Goal: Information Seeking & Learning: Compare options

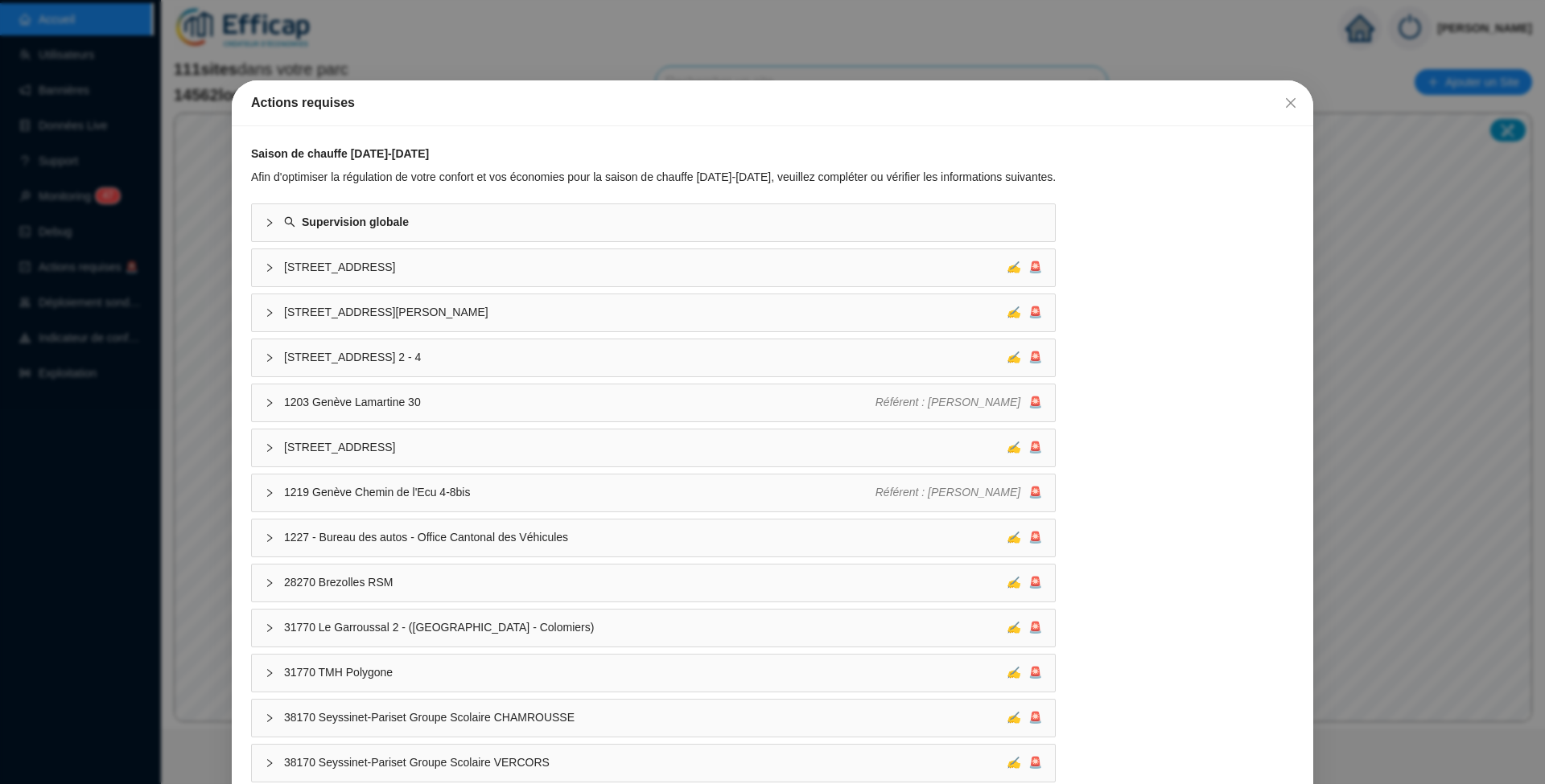
click at [1285, 107] on span "Fermer" at bounding box center [1290, 102] width 26 height 13
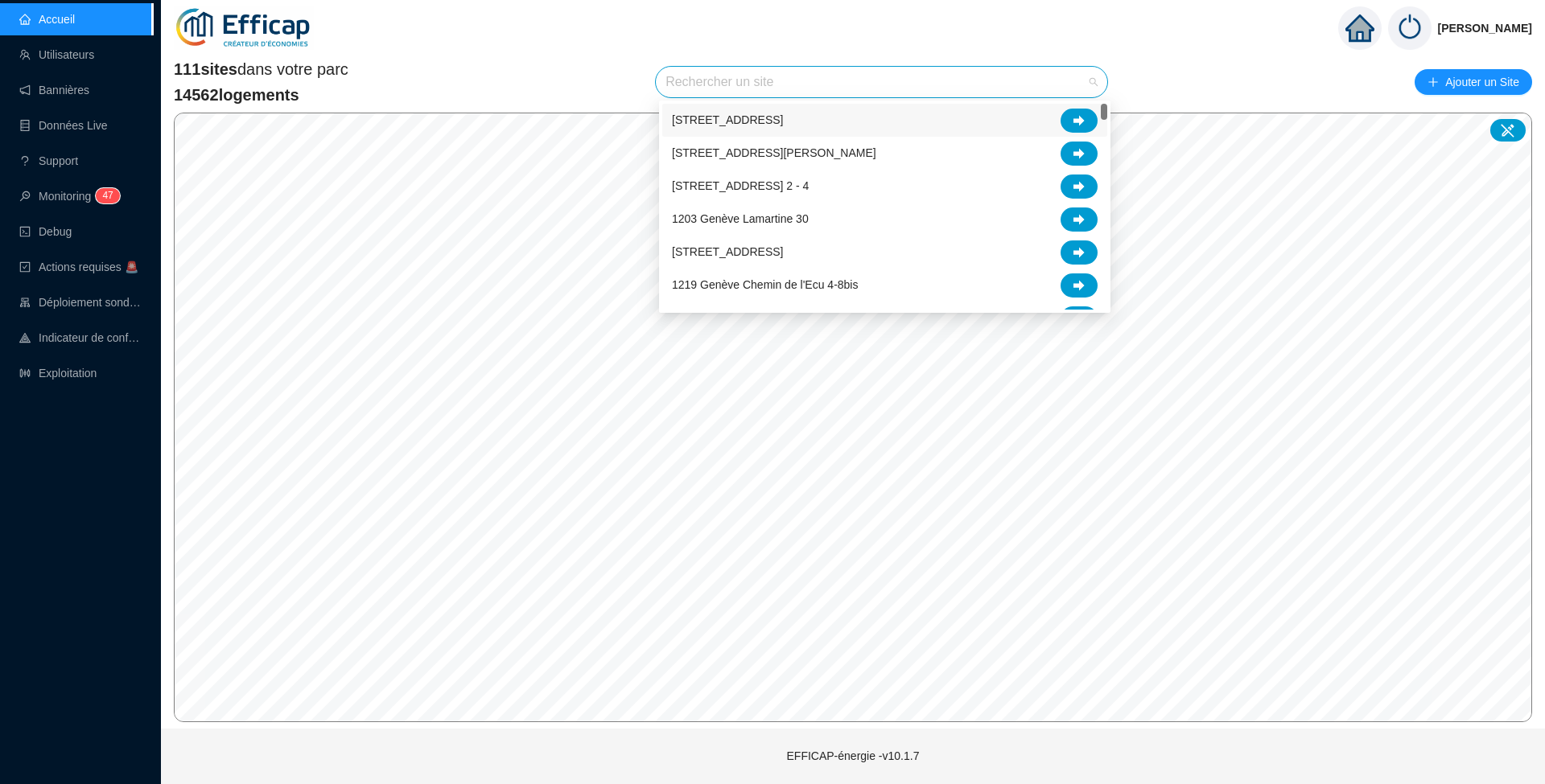
click at [775, 82] on input "search" at bounding box center [874, 82] width 418 height 31
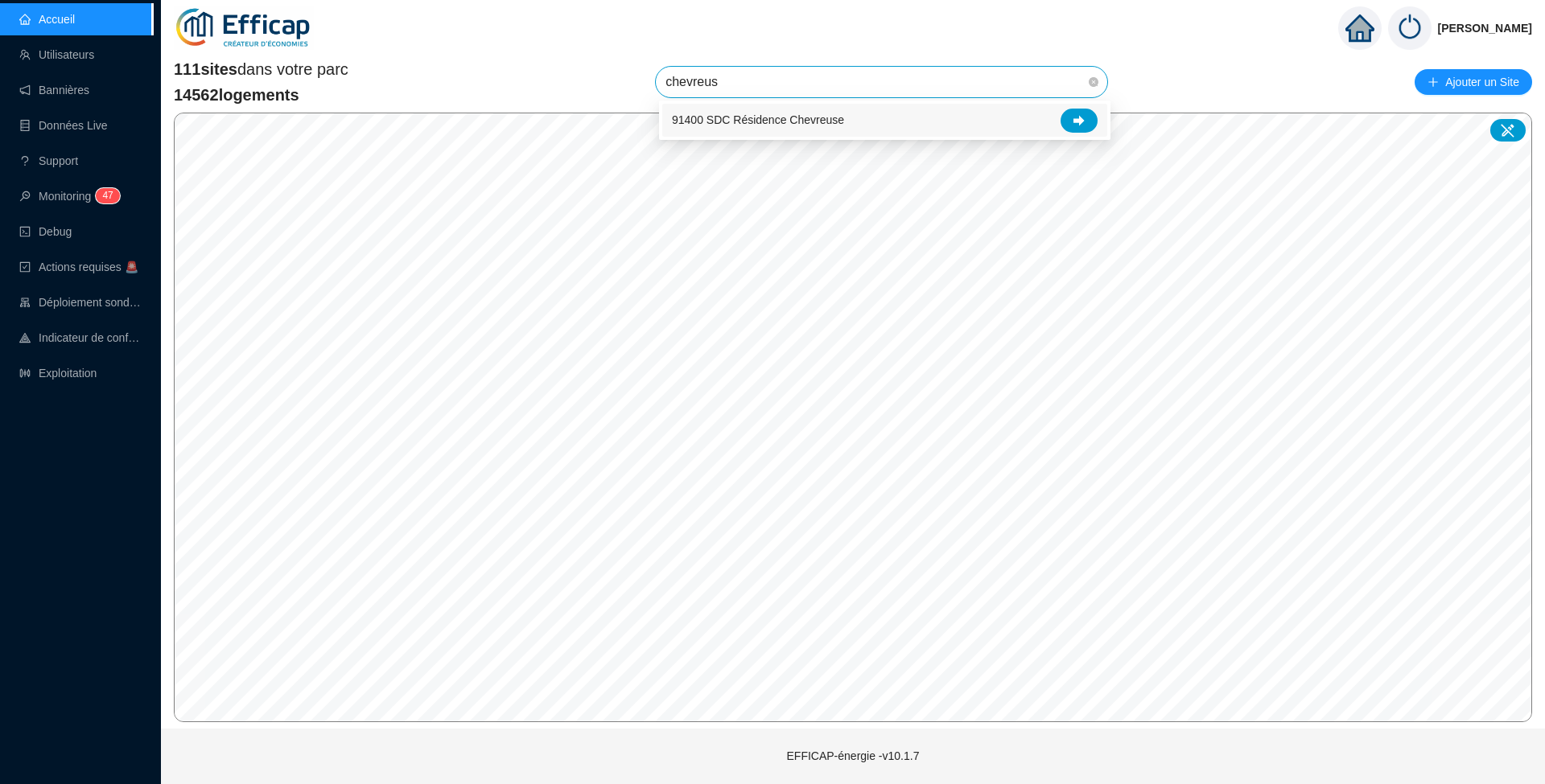
type input "chevreuse"
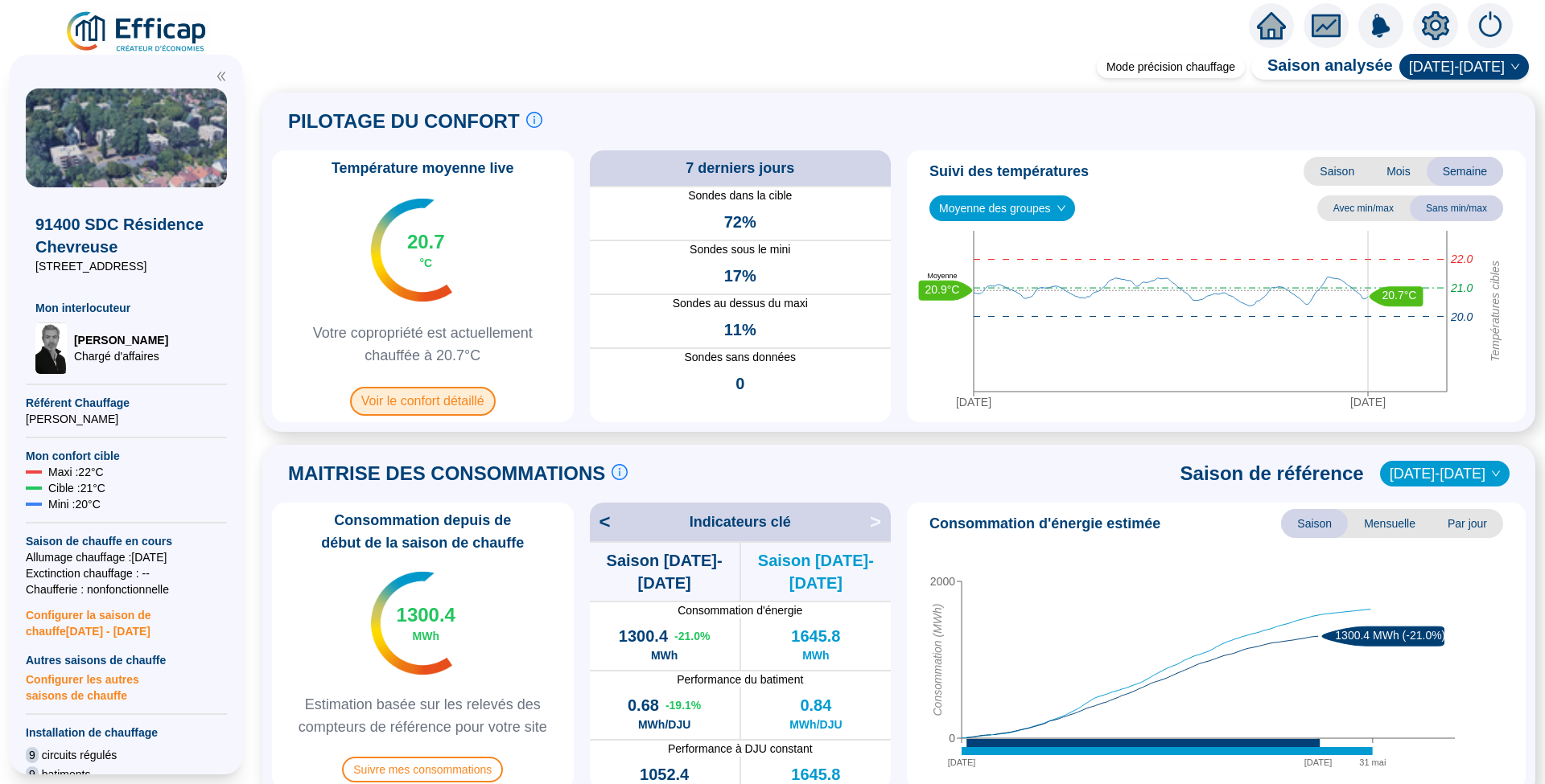
click at [396, 406] on span "Voir le confort détaillé" at bounding box center [422, 401] width 146 height 29
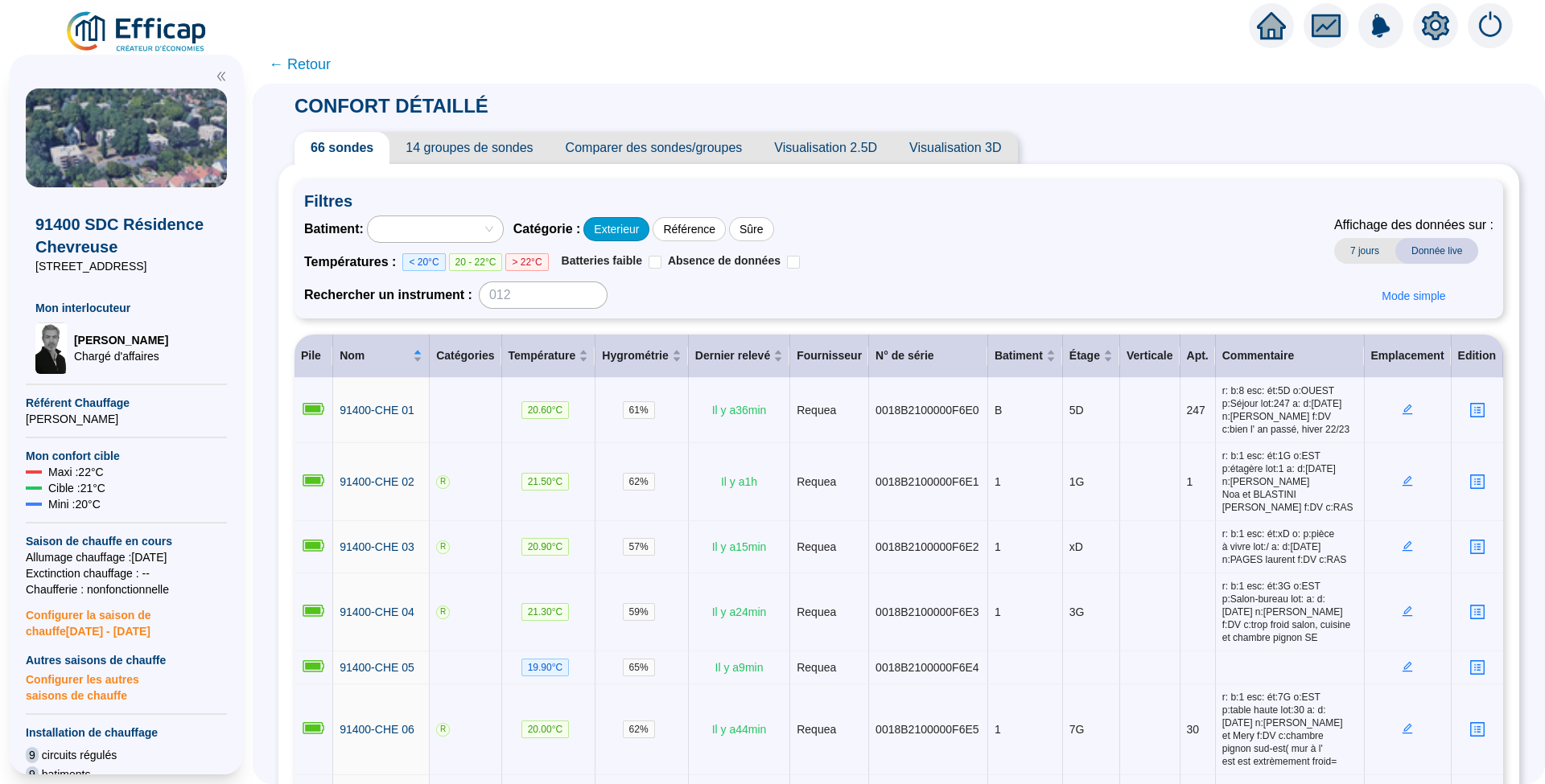
click at [648, 232] on div "Exterieur" at bounding box center [616, 229] width 66 height 24
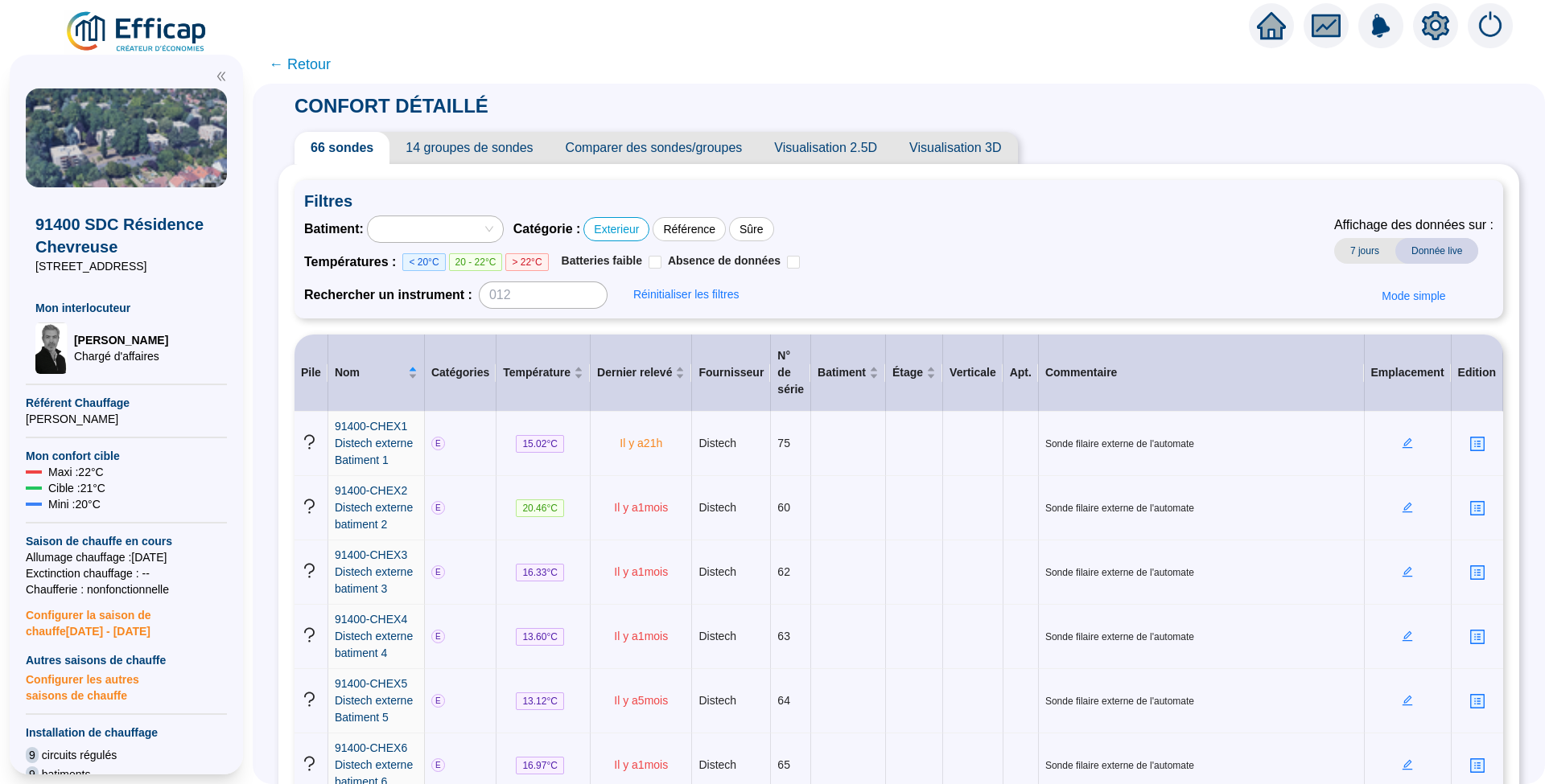
click at [634, 152] on span "Comparer des sondes/groupes" at bounding box center [653, 148] width 209 height 32
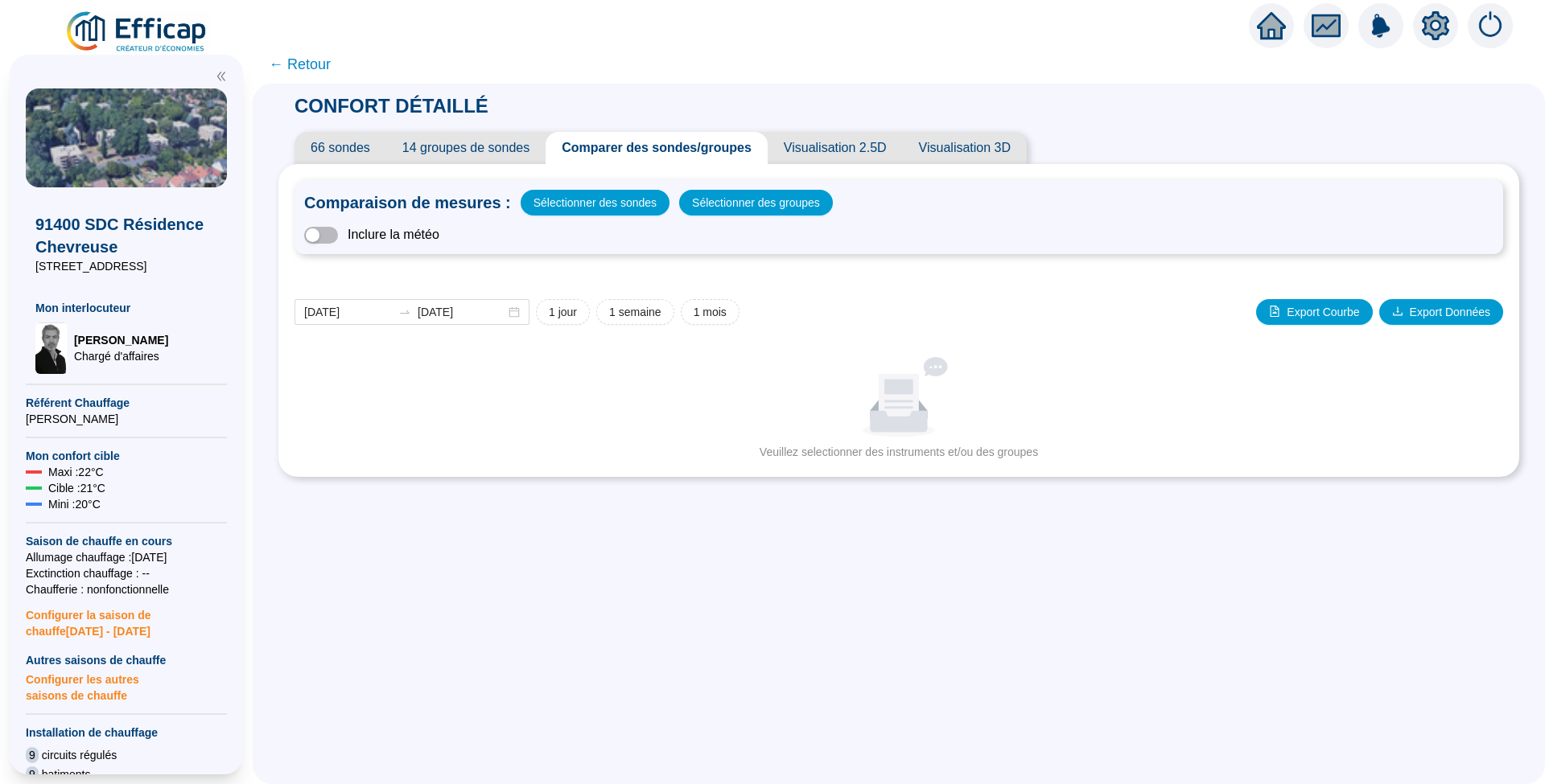
click at [411, 246] on div "Comparaison de mesures : Sélectionner des sondes Sélectionner des groupes Inclu…" at bounding box center [898, 216] width 1208 height 74
click at [410, 233] on span "Inclure la météo" at bounding box center [394, 234] width 92 height 20
click at [338, 239] on span "button" at bounding box center [321, 235] width 34 height 17
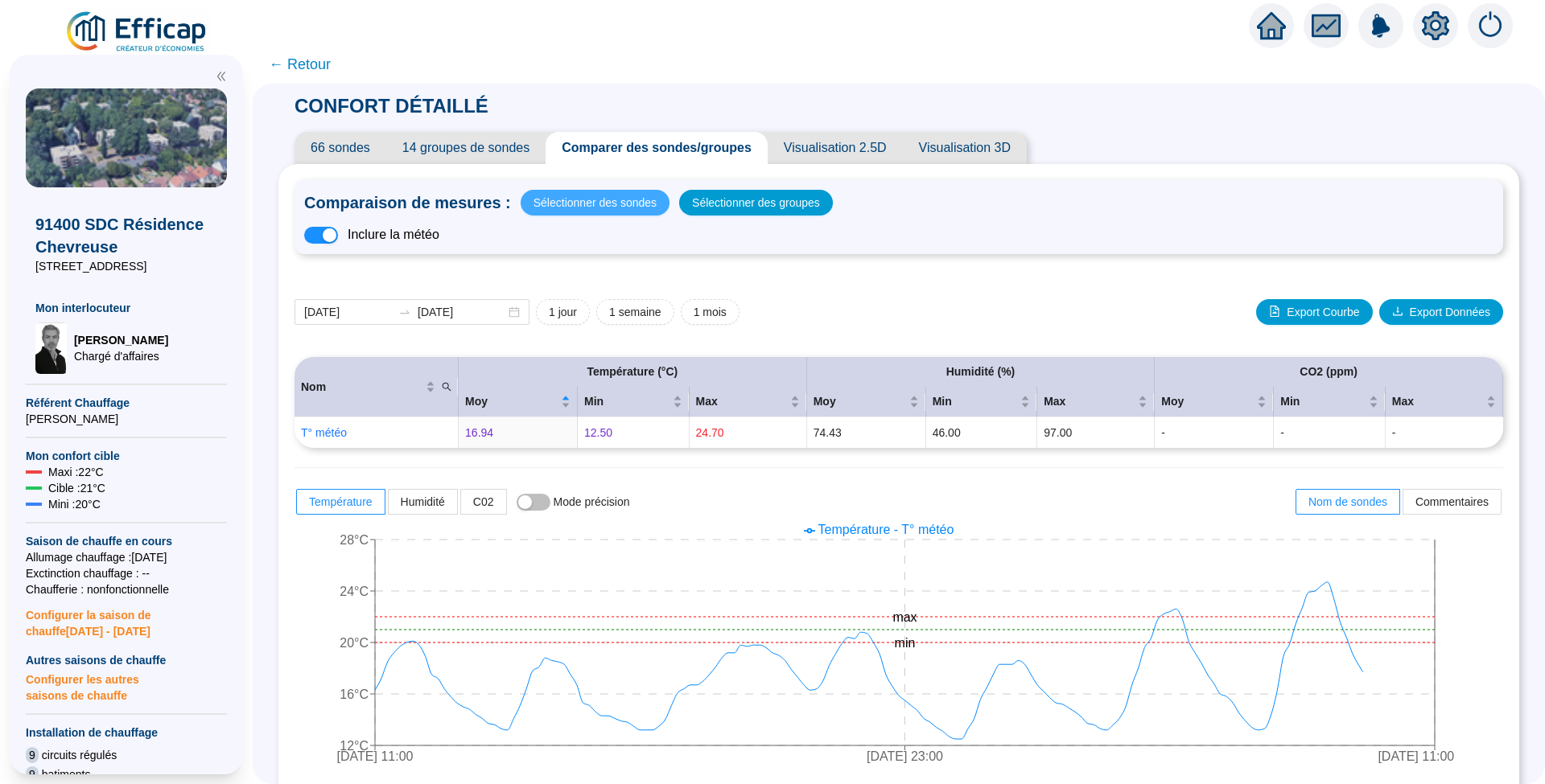
click at [628, 206] on span "Sélectionner des sondes" at bounding box center [595, 203] width 123 height 22
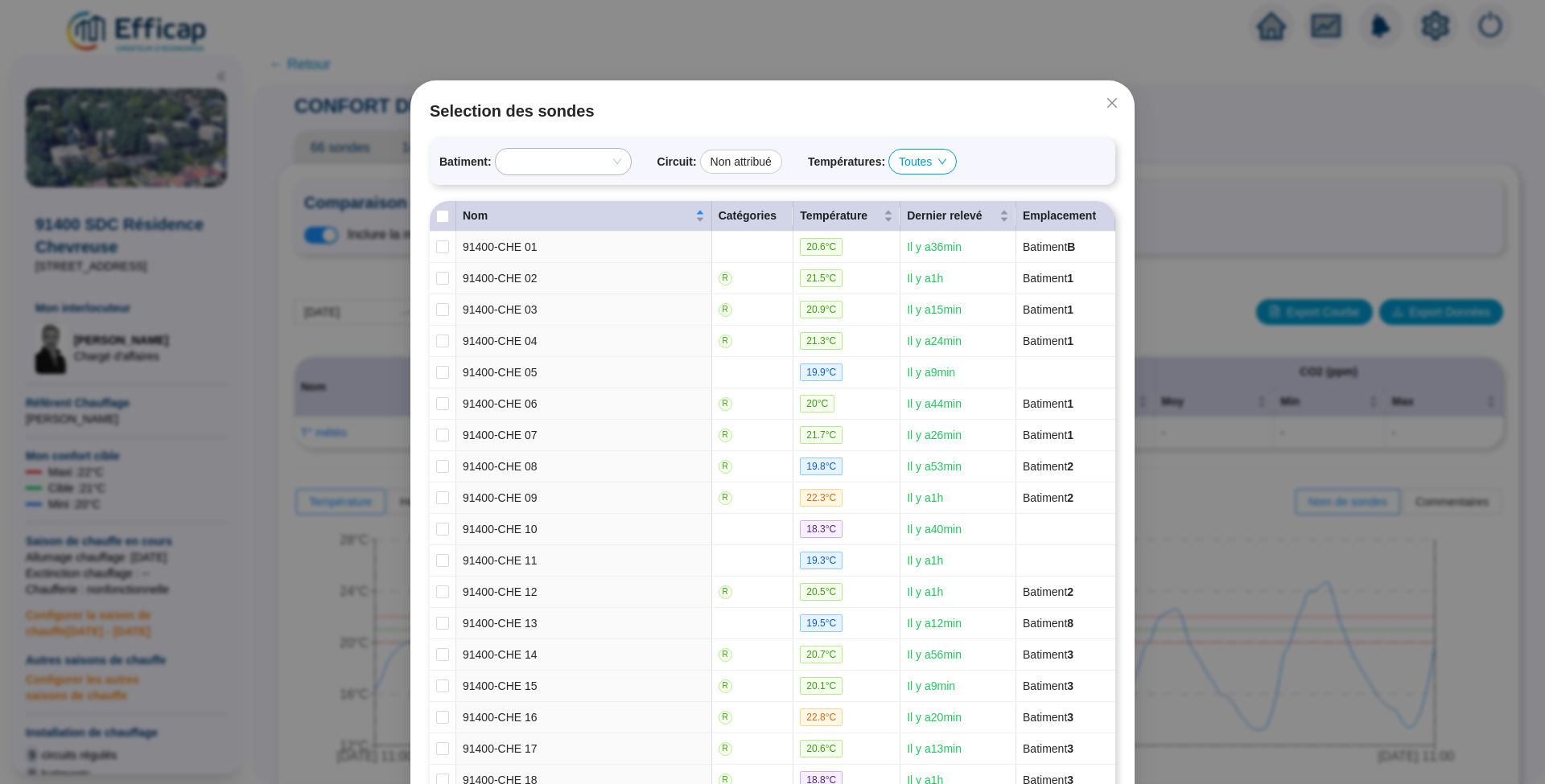
click at [920, 167] on span "Toutes" at bounding box center [923, 162] width 48 height 24
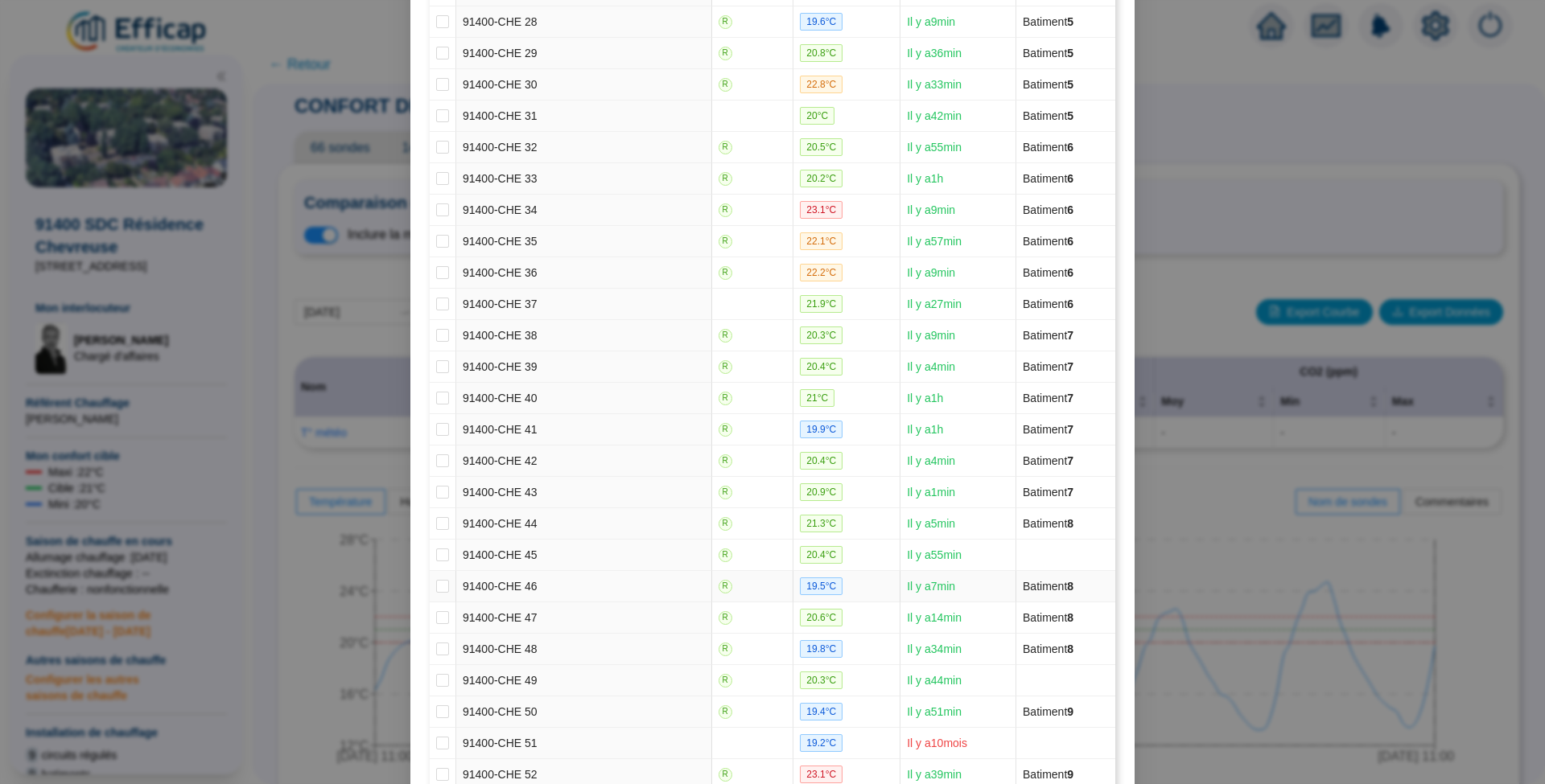
scroll to position [1576, 0]
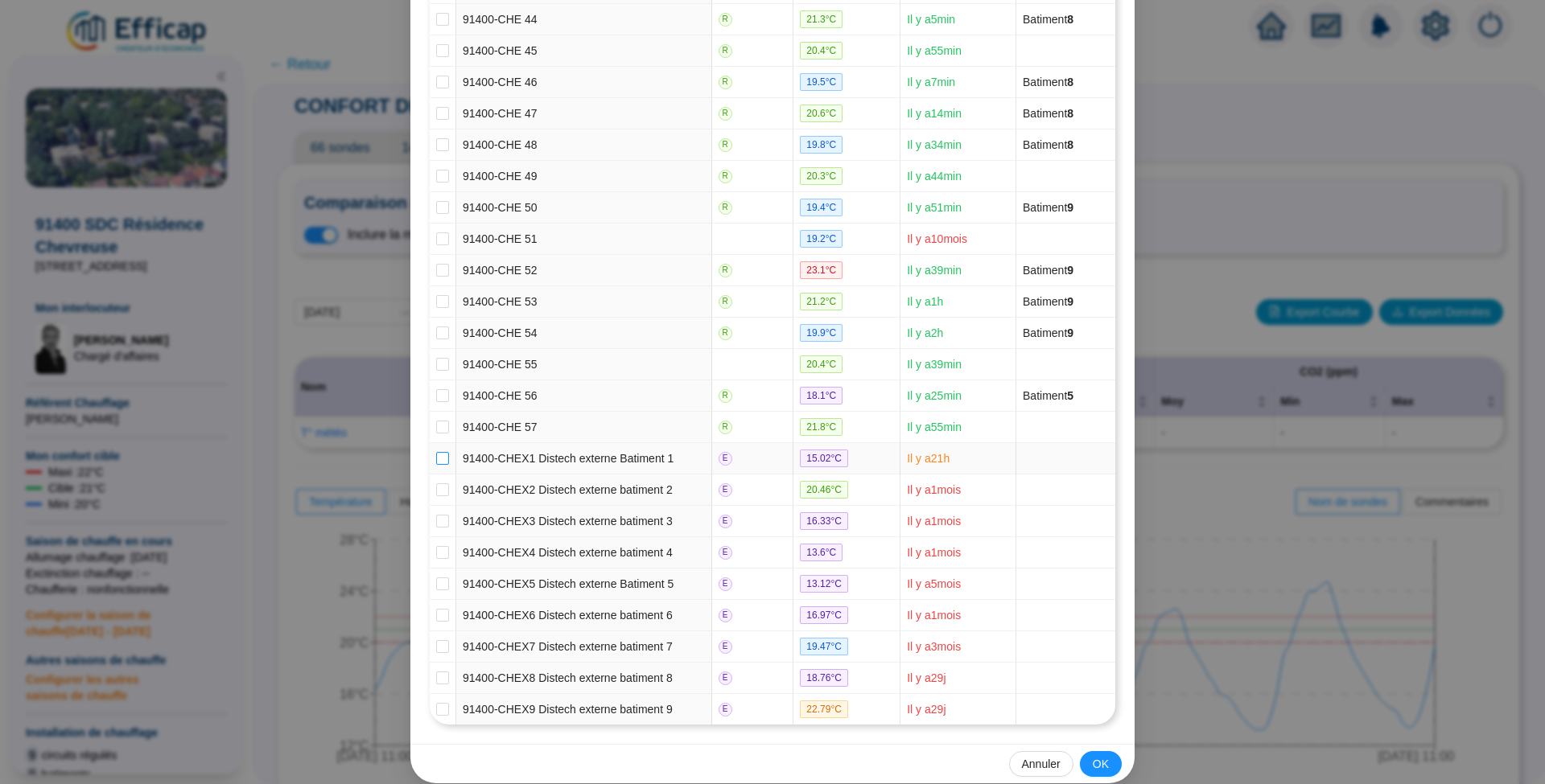
click at [436, 452] on input "checkbox" at bounding box center [442, 458] width 13 height 13
checkbox input "true"
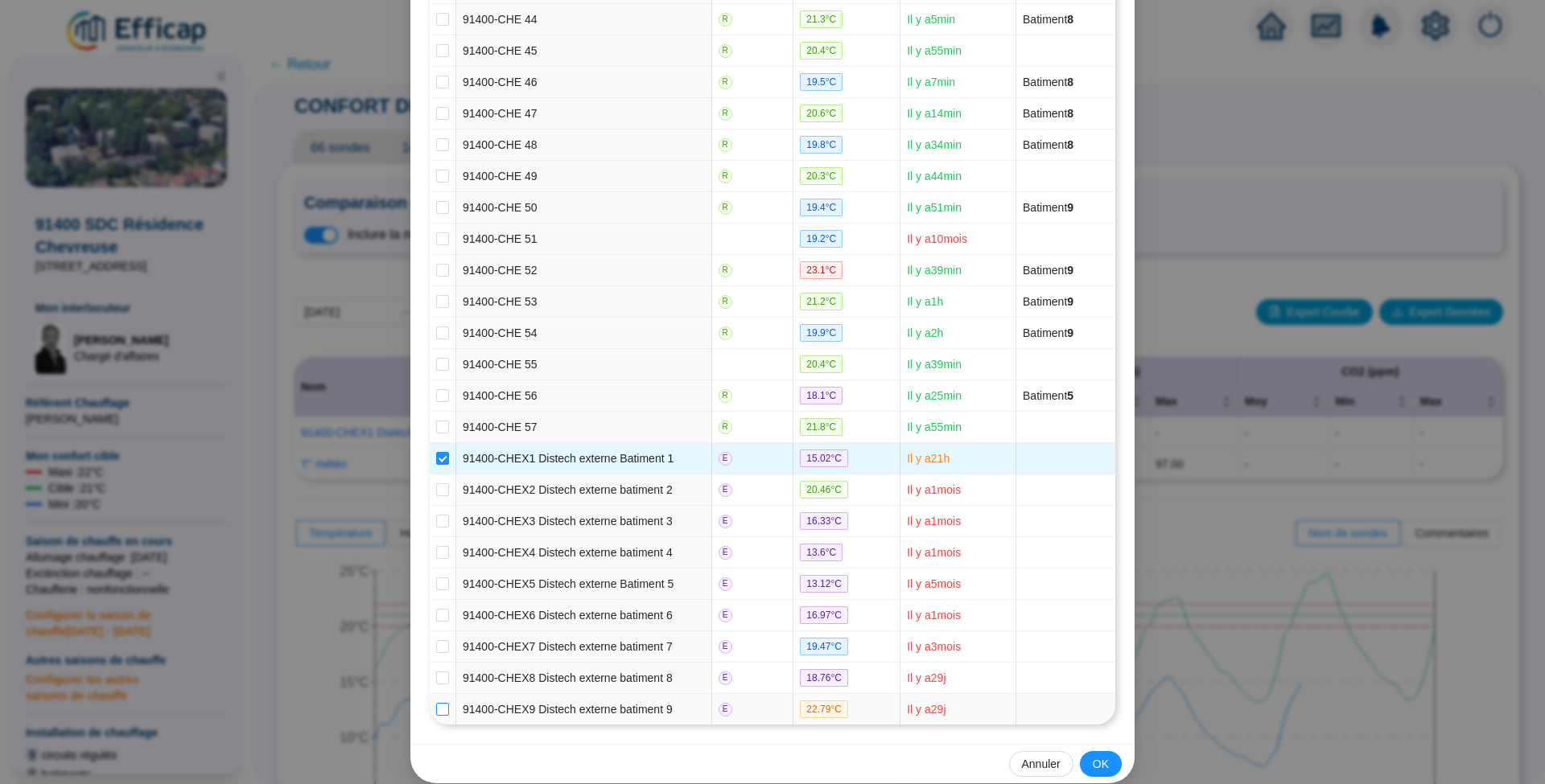
click at [440, 703] on input "checkbox" at bounding box center [442, 709] width 13 height 13
checkbox input "true"
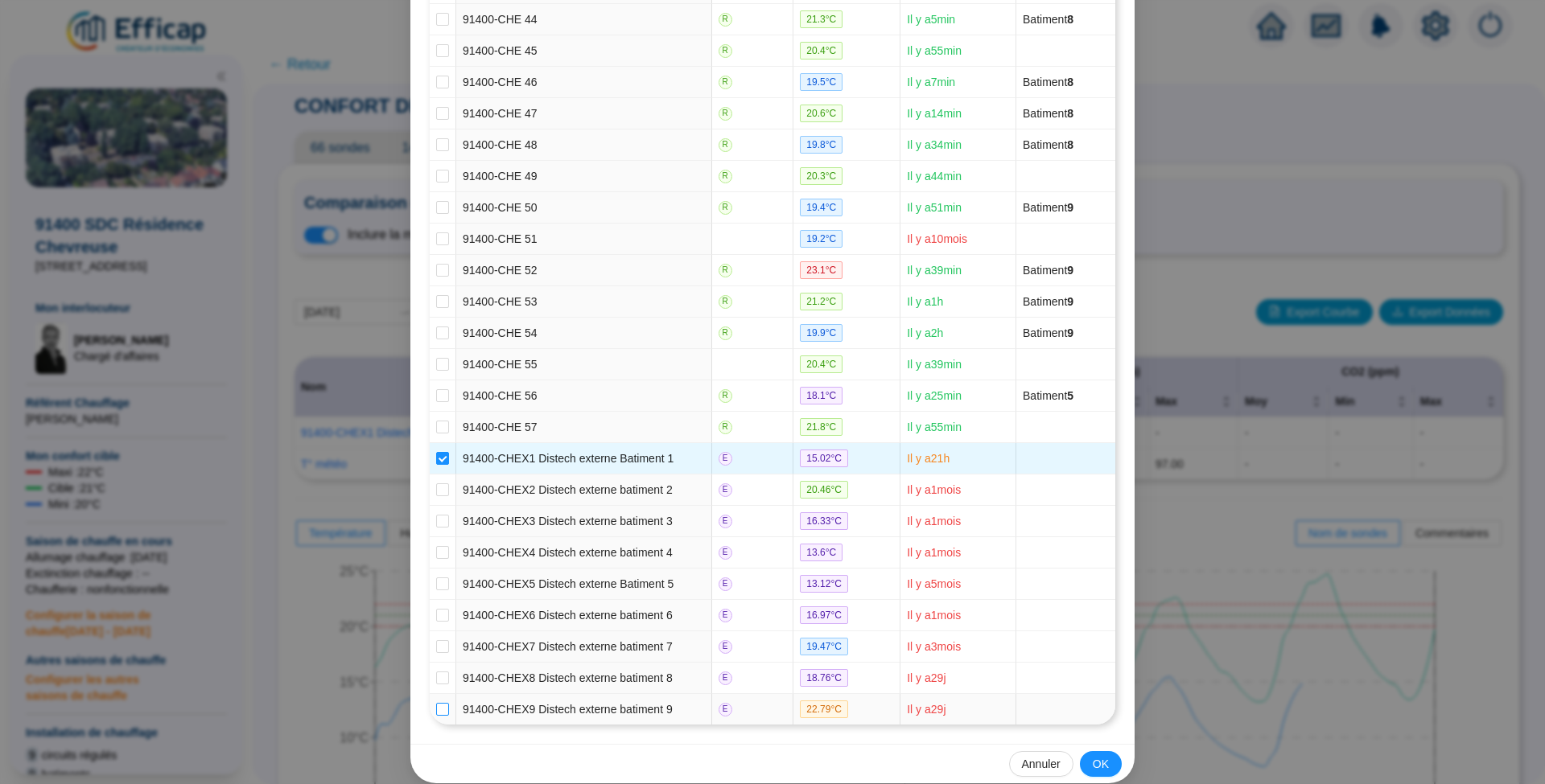
checkbox input "true"
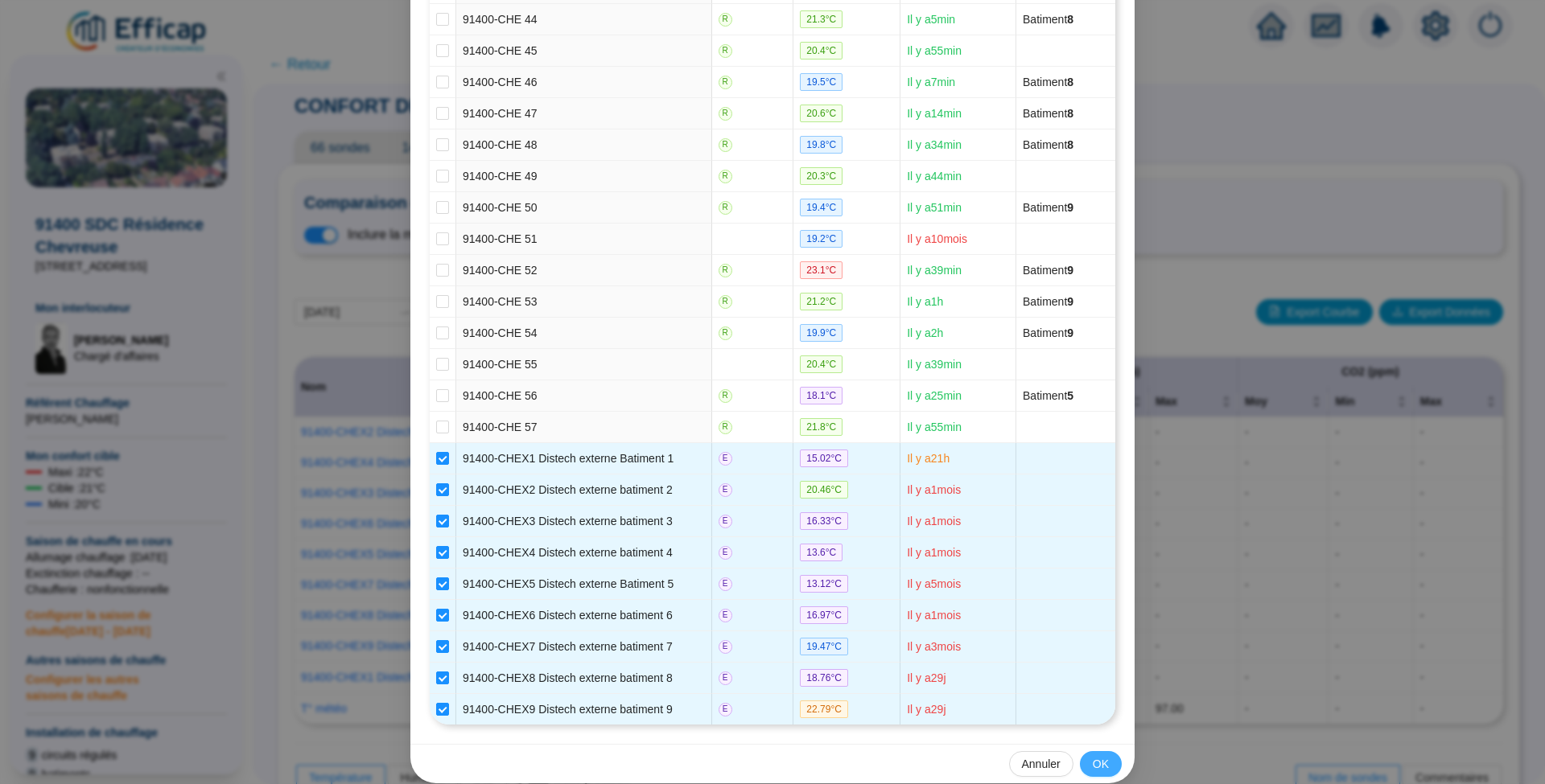
click at [1092, 756] on span "OK" at bounding box center [1100, 764] width 16 height 17
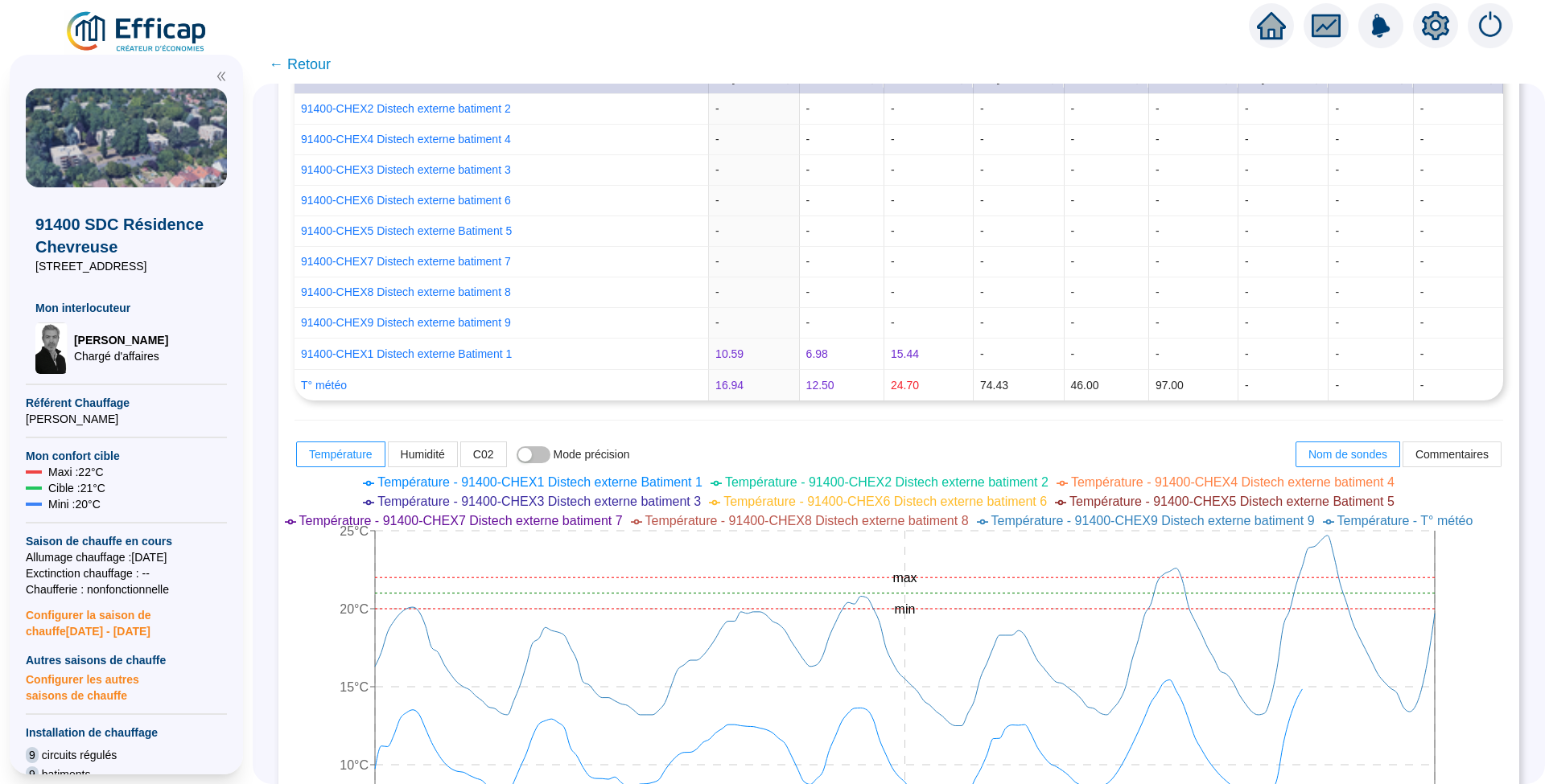
scroll to position [107, 0]
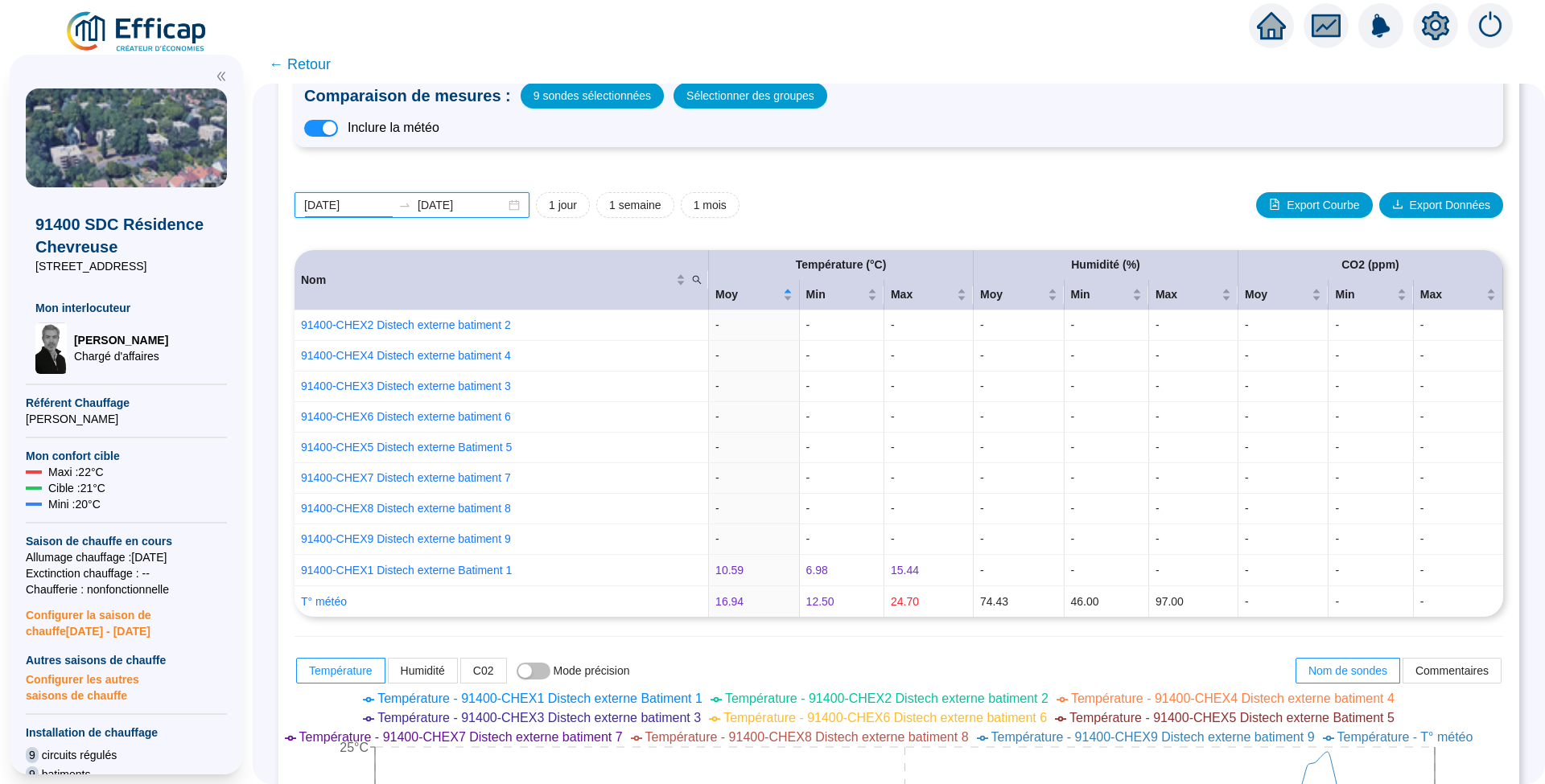
click at [392, 206] on input "[DATE]" at bounding box center [348, 205] width 88 height 17
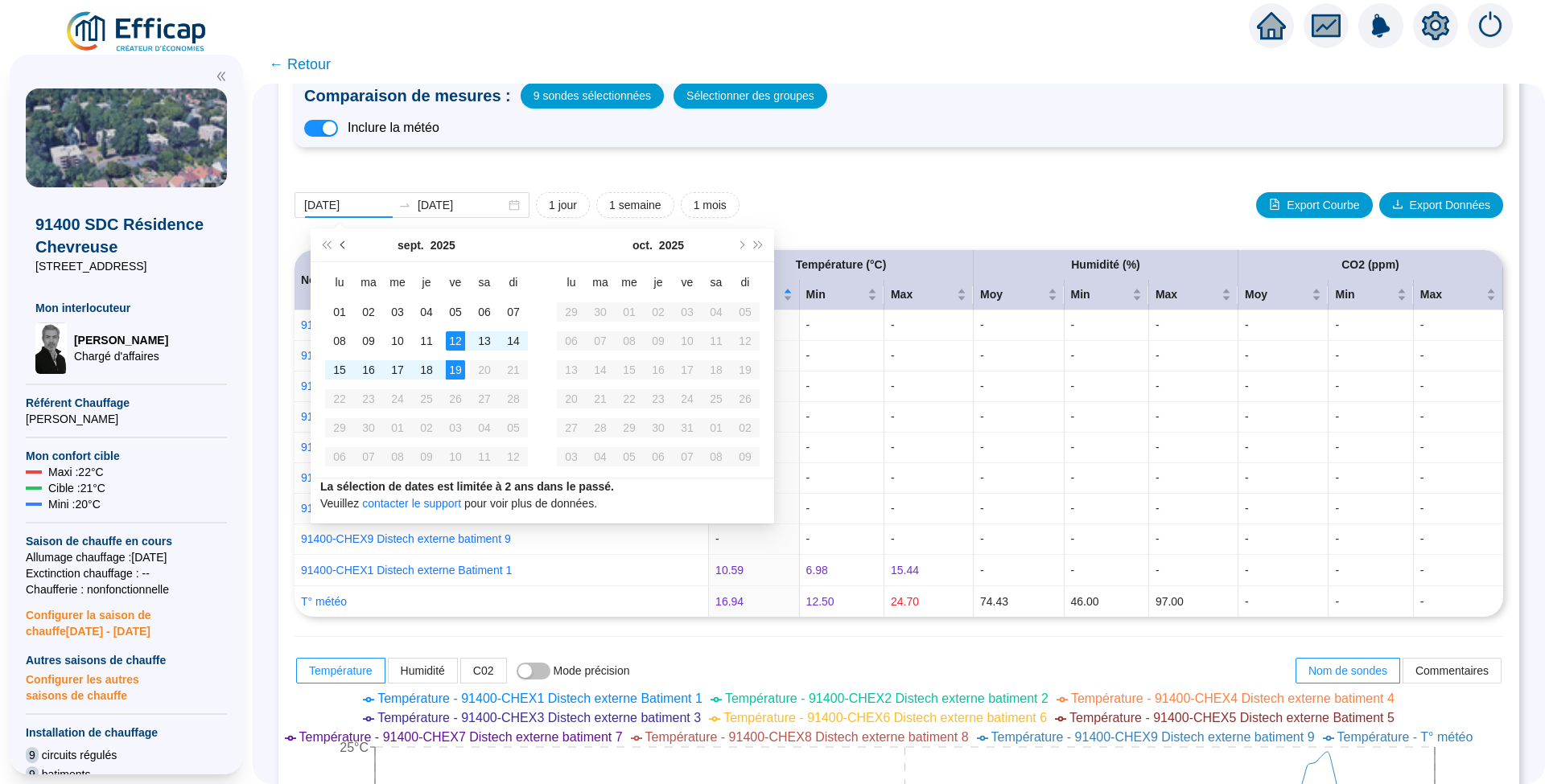
click at [339, 247] on button "Mois précédent (PageUp)" at bounding box center [344, 245] width 18 height 32
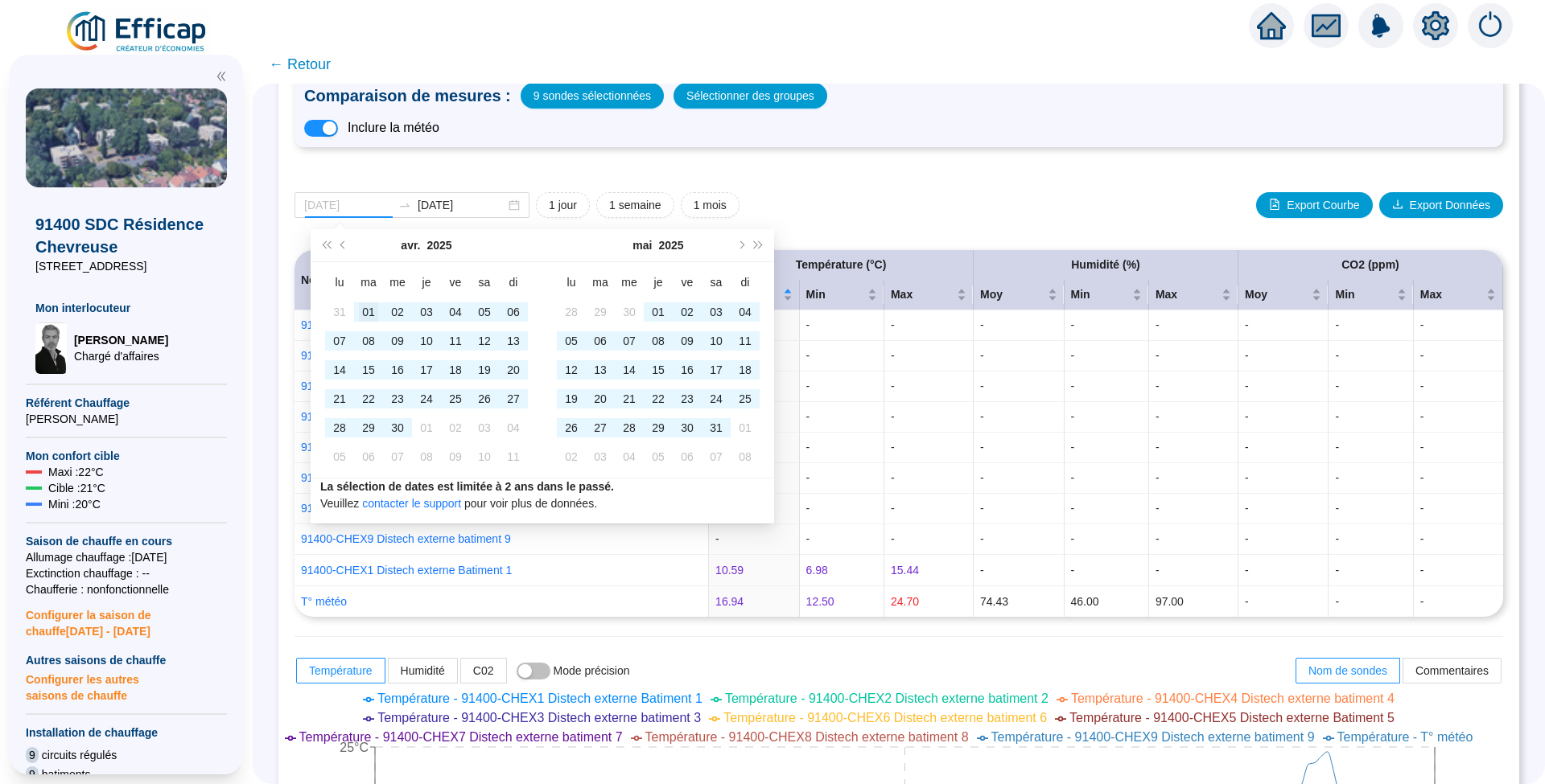
type input "[DATE]"
click at [364, 315] on div "01" at bounding box center [368, 312] width 20 height 20
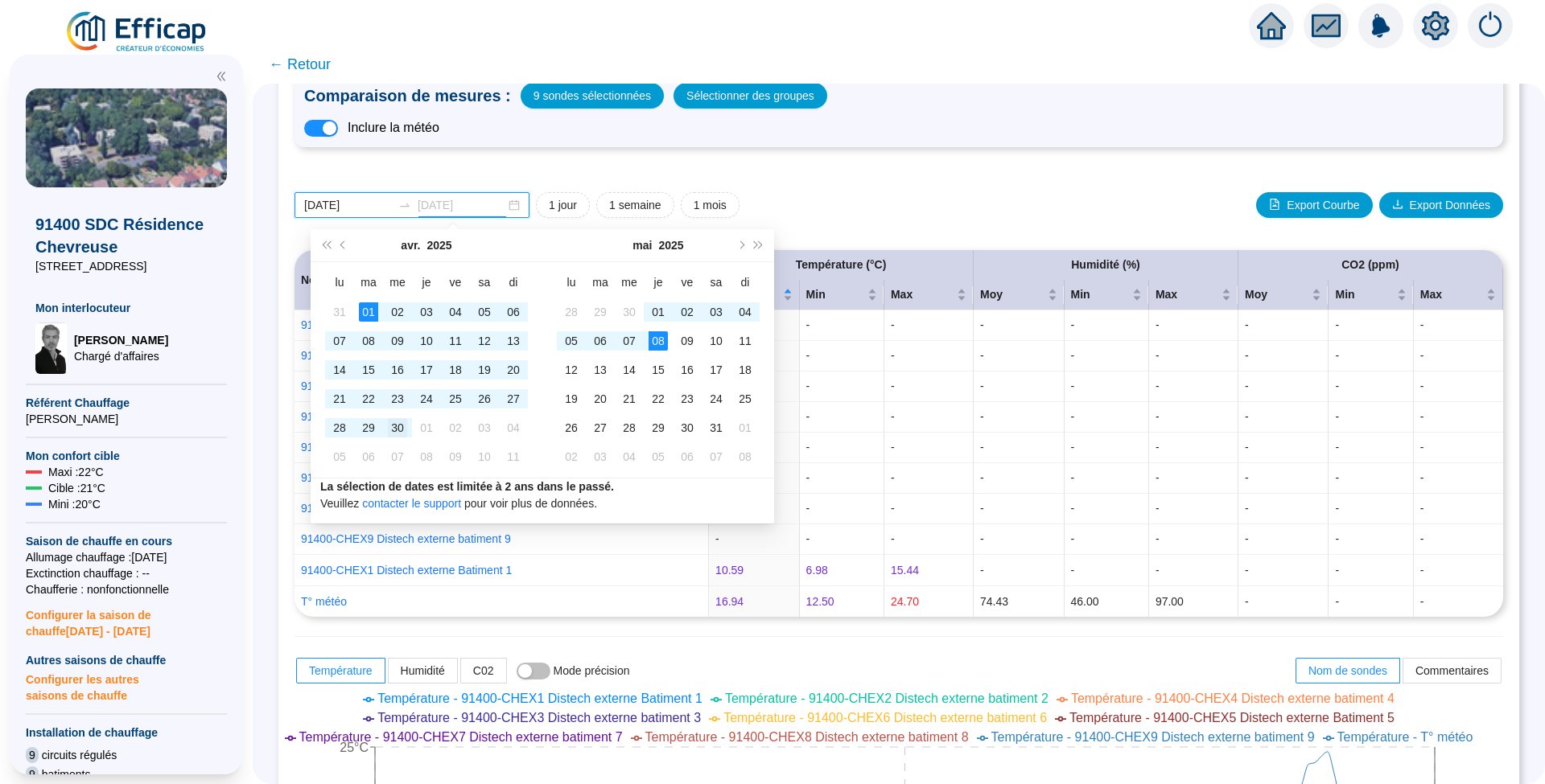
type input "[DATE]"
click at [398, 430] on div "30" at bounding box center [397, 428] width 20 height 20
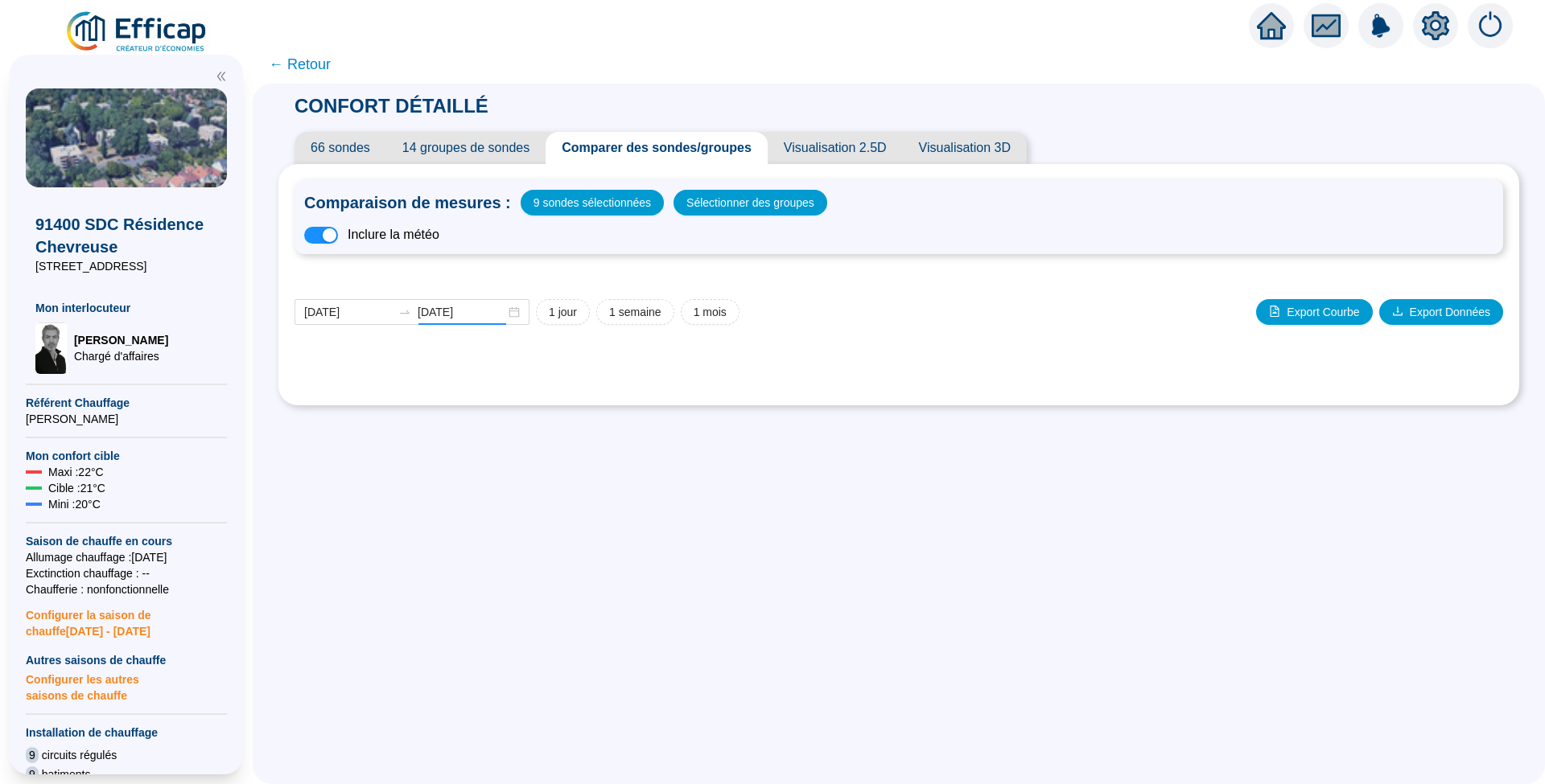
scroll to position [0, 0]
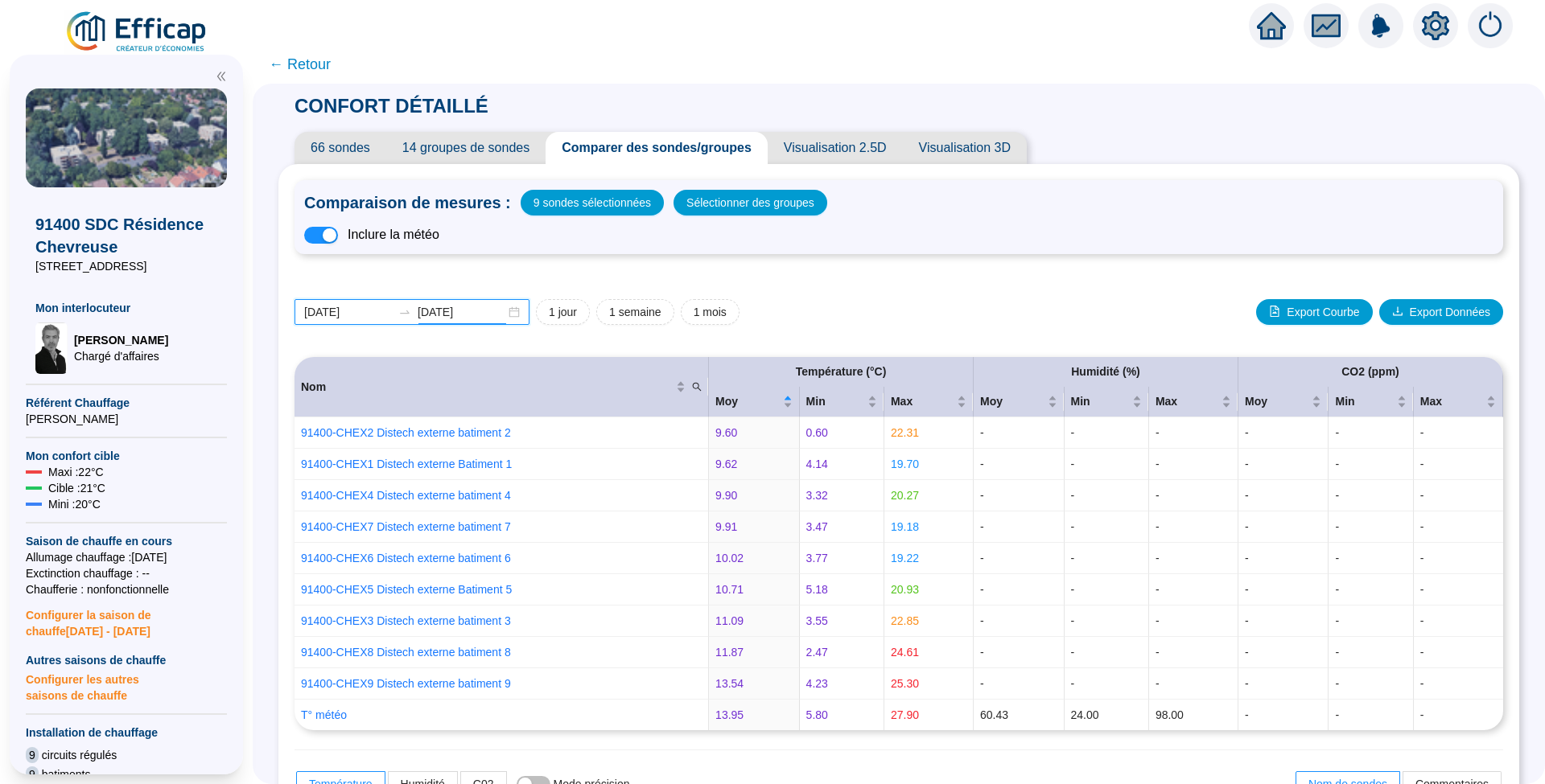
click at [493, 307] on input "[DATE]" at bounding box center [461, 313] width 88 height 17
